Goal: Task Accomplishment & Management: Use online tool/utility

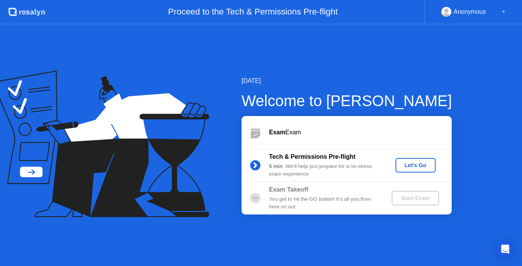
click at [417, 167] on div "Let's Go" at bounding box center [416, 165] width 34 height 6
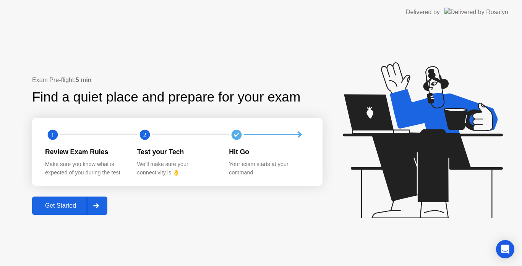
click at [63, 204] on div "Get Started" at bounding box center [60, 206] width 52 height 7
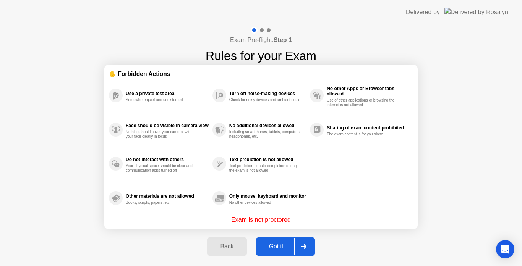
click at [306, 248] on icon at bounding box center [303, 247] width 5 height 5
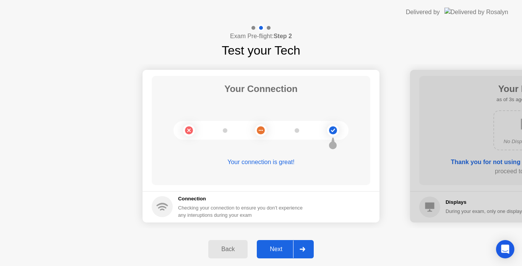
click at [305, 248] on icon at bounding box center [303, 249] width 6 height 5
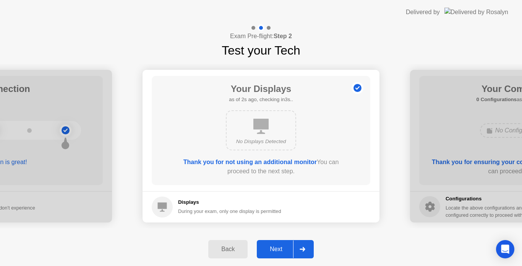
click at [305, 248] on icon at bounding box center [303, 249] width 6 height 5
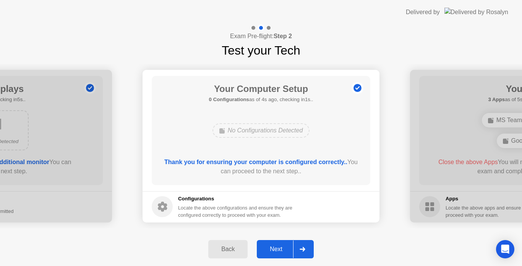
click at [305, 248] on icon at bounding box center [303, 249] width 6 height 5
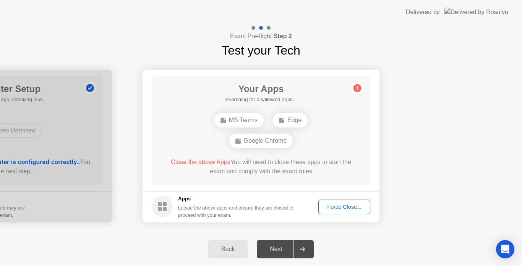
click at [351, 204] on div "Force Close..." at bounding box center [344, 207] width 47 height 6
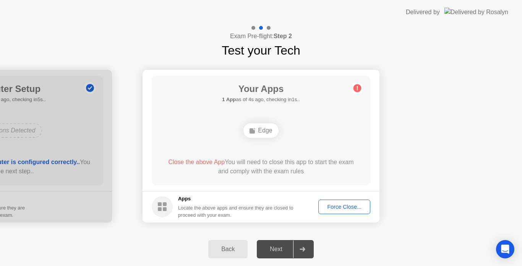
click at [340, 206] on div "Force Close..." at bounding box center [344, 207] width 47 height 6
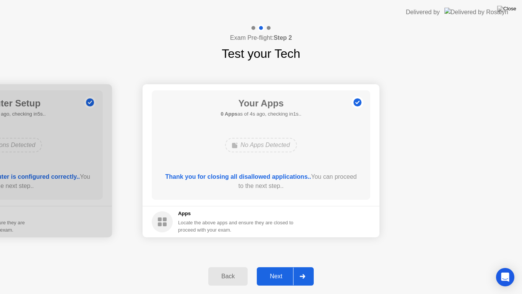
click at [303, 266] on icon at bounding box center [302, 276] width 5 height 5
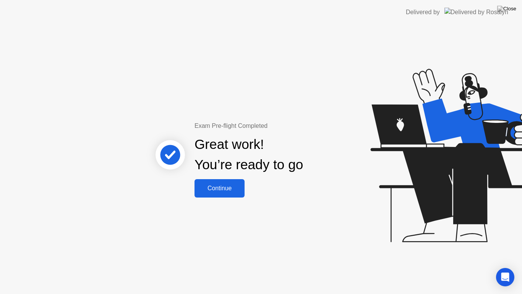
click at [227, 186] on div "Continue" at bounding box center [219, 188] width 45 height 7
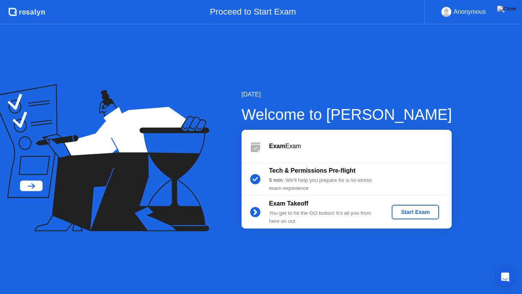
click at [408, 211] on div "Start Exam" at bounding box center [415, 212] width 41 height 6
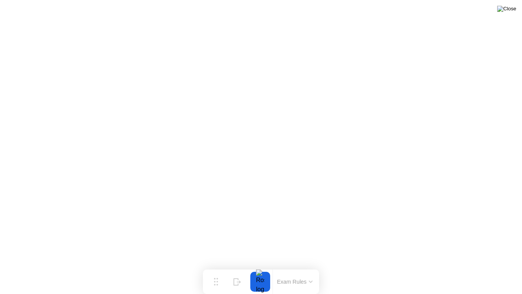
click at [512, 10] on img at bounding box center [506, 9] width 19 height 6
click at [260, 266] on div at bounding box center [260, 281] width 16 height 20
click at [308, 266] on button "Exam Rules" at bounding box center [295, 281] width 41 height 7
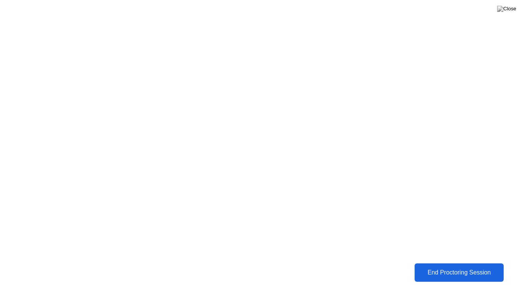
click at [467, 266] on div "End Proctoring Session" at bounding box center [459, 272] width 85 height 7
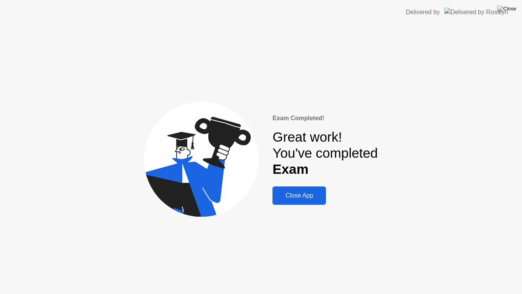
click at [300, 200] on button "Close App" at bounding box center [299, 195] width 54 height 18
